Goal: Communication & Community: Answer question/provide support

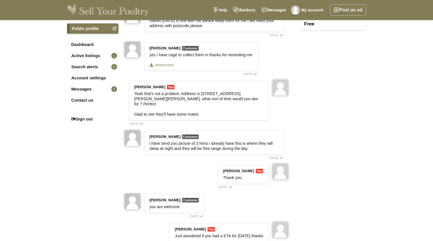
scroll to position [102, 0]
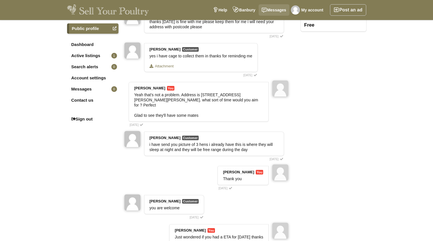
click at [278, 15] on link "Messages" at bounding box center [274, 9] width 31 height 11
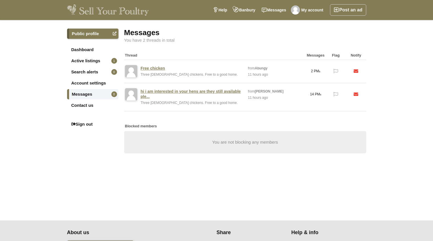
click at [219, 101] on div "hi i am interested in your hens are they still available ple... Three 1 year ol…" at bounding box center [184, 97] width 121 height 22
click at [210, 92] on link "hi i am interested in your hens are they still available ple..." at bounding box center [192, 94] width 102 height 10
click at [205, 72] on link "Three [DEMOGRAPHIC_DATA] chickens. Free to a good home." at bounding box center [189, 74] width 97 height 4
click at [235, 66] on div "Free chicken Three 1 year old chickens. Free to a good home." at bounding box center [184, 71] width 121 height 17
click at [150, 66] on link "Free chicken" at bounding box center [153, 68] width 25 height 5
